Goal: Task Accomplishment & Management: Manage account settings

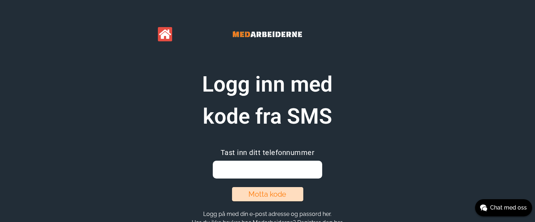
click at [231, 168] on input "email" at bounding box center [268, 170] width 110 height 18
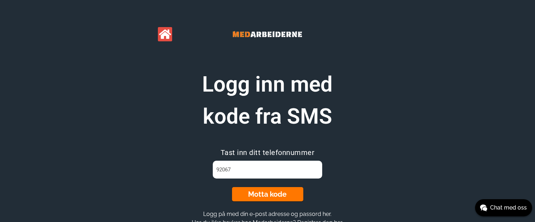
type input "92067811"
click at [265, 195] on button "Motta kode" at bounding box center [267, 194] width 71 height 14
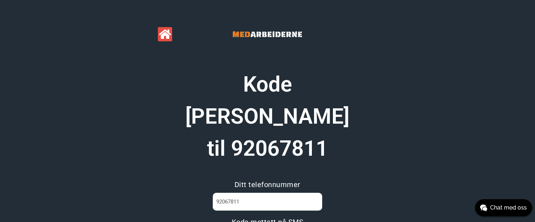
type input "w"
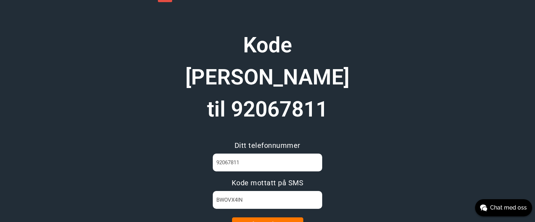
scroll to position [51, 0]
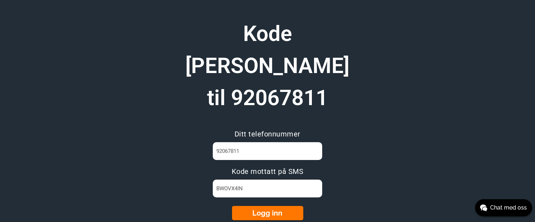
type input "BWOVX4IN"
click at [254, 206] on button "Logg inn" at bounding box center [267, 213] width 71 height 14
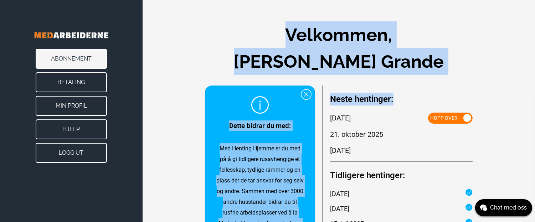
drag, startPoint x: 254, startPoint y: 181, endPoint x: 539, endPoint y: 41, distance: 317.7
click at [535, 41] on html "Abonnement Betaling Min Profil Hjelp Logg ut Velkommen, [PERSON_NAME] Grande De…" at bounding box center [267, 111] width 535 height 222
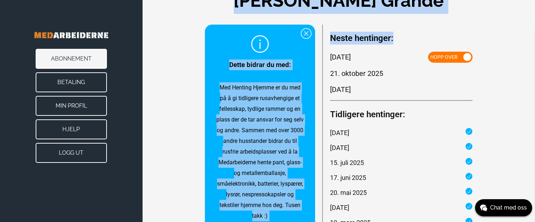
scroll to position [75, 0]
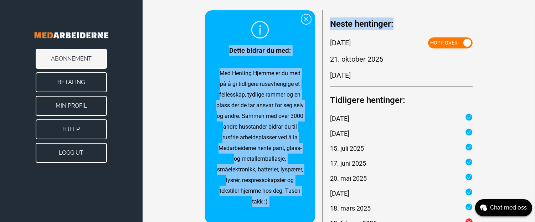
click at [469, 42] on span at bounding box center [468, 43] width 8 height 8
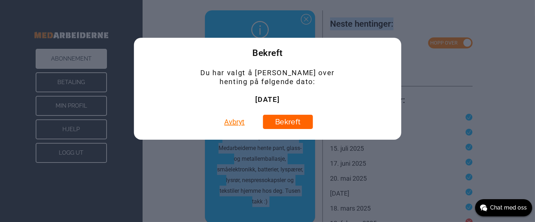
click at [286, 120] on button "Bekreft" at bounding box center [288, 122] width 50 height 14
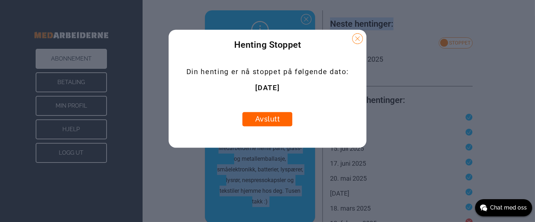
click at [268, 118] on button "Avslutt" at bounding box center [268, 119] width 50 height 14
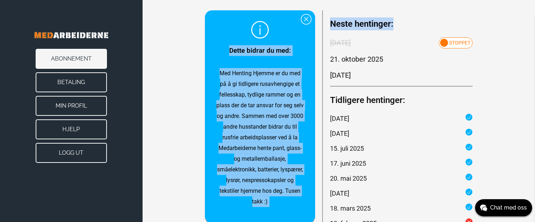
click at [82, 156] on button "Logg ut" at bounding box center [71, 153] width 71 height 20
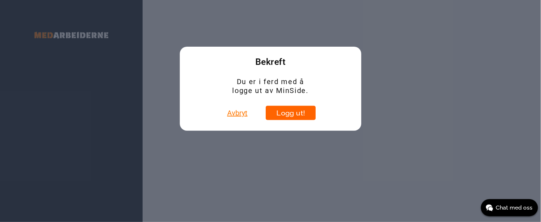
click at [288, 112] on button "Logg ut!" at bounding box center [291, 113] width 50 height 14
